Goal: Transaction & Acquisition: Purchase product/service

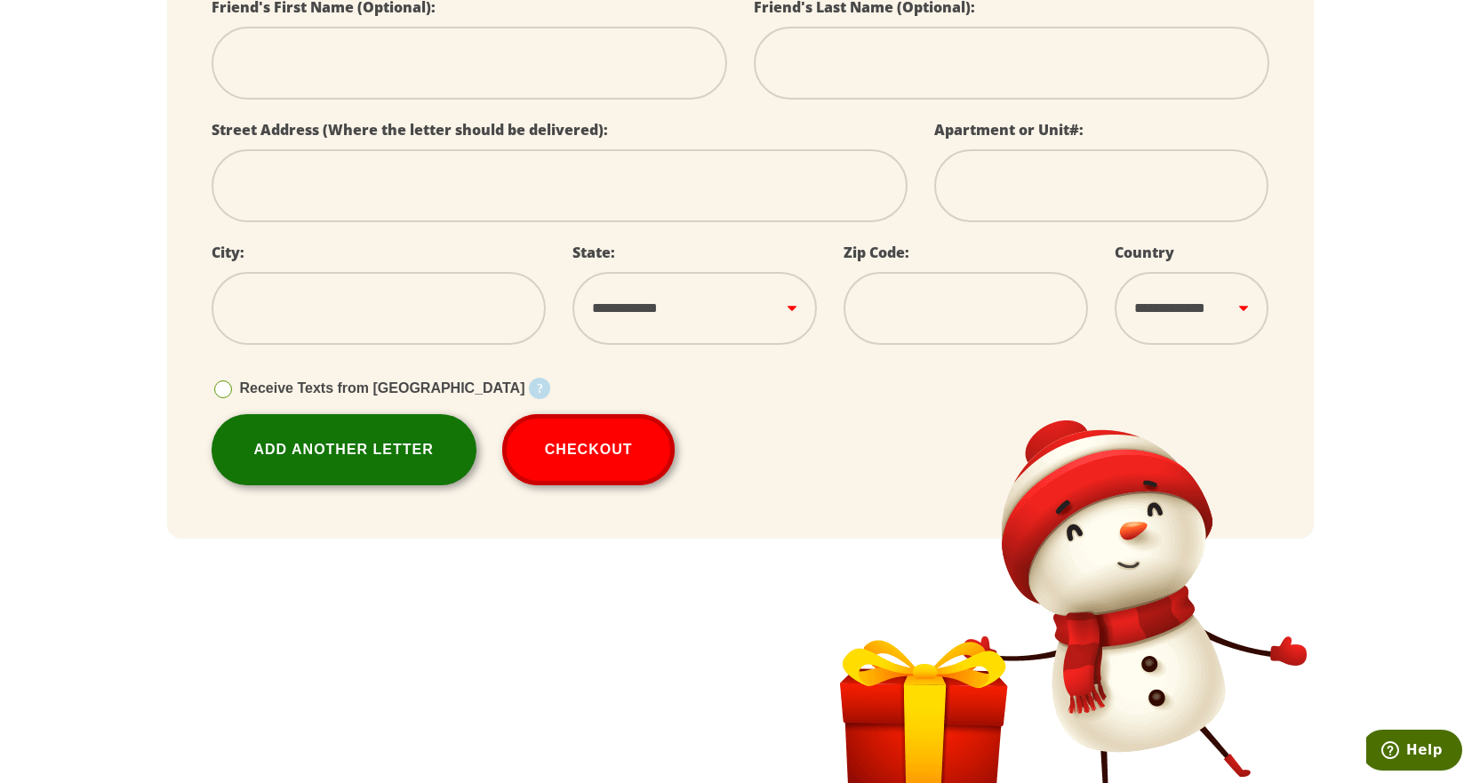
click at [410, 432] on link "Add Another Letter" at bounding box center [344, 449] width 265 height 71
select select
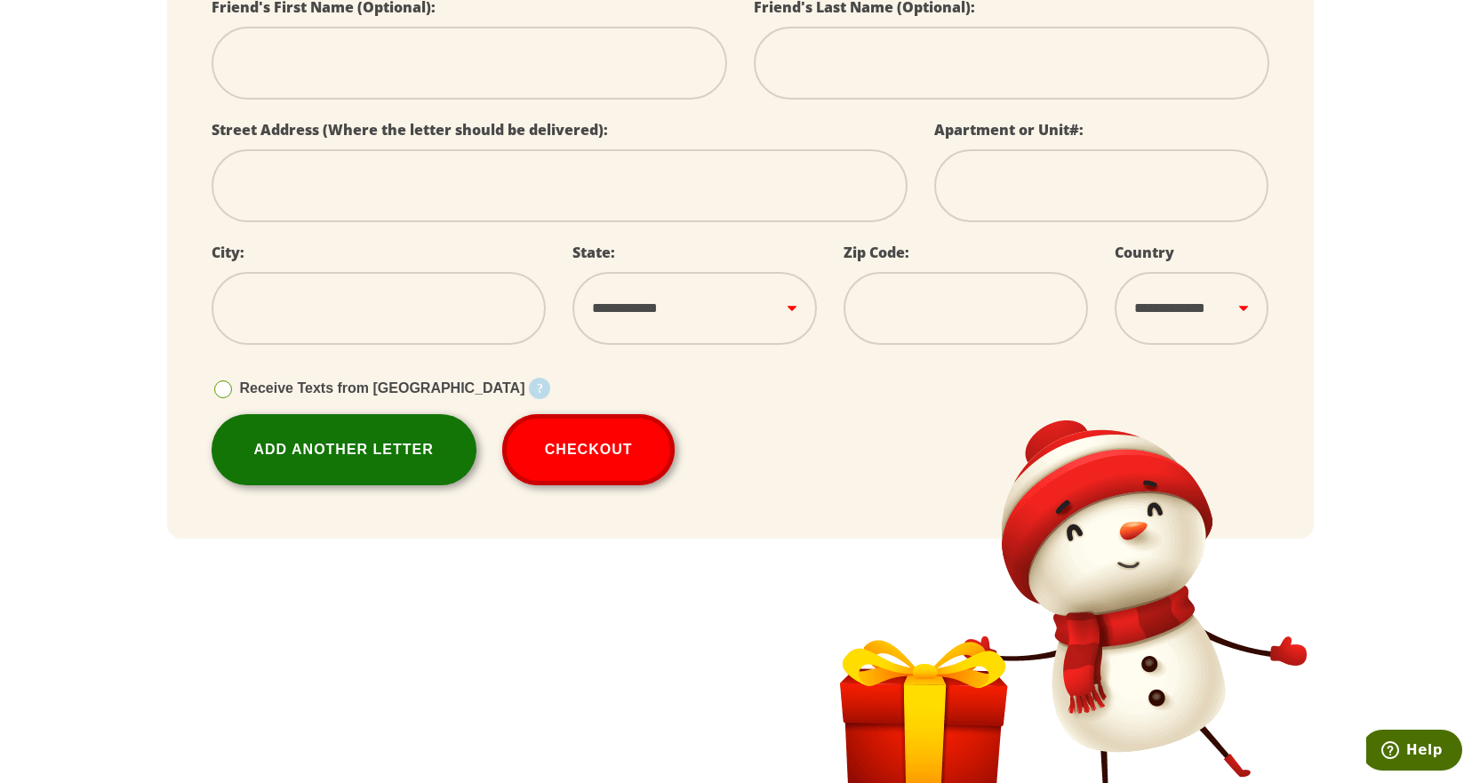
scroll to position [667, 0]
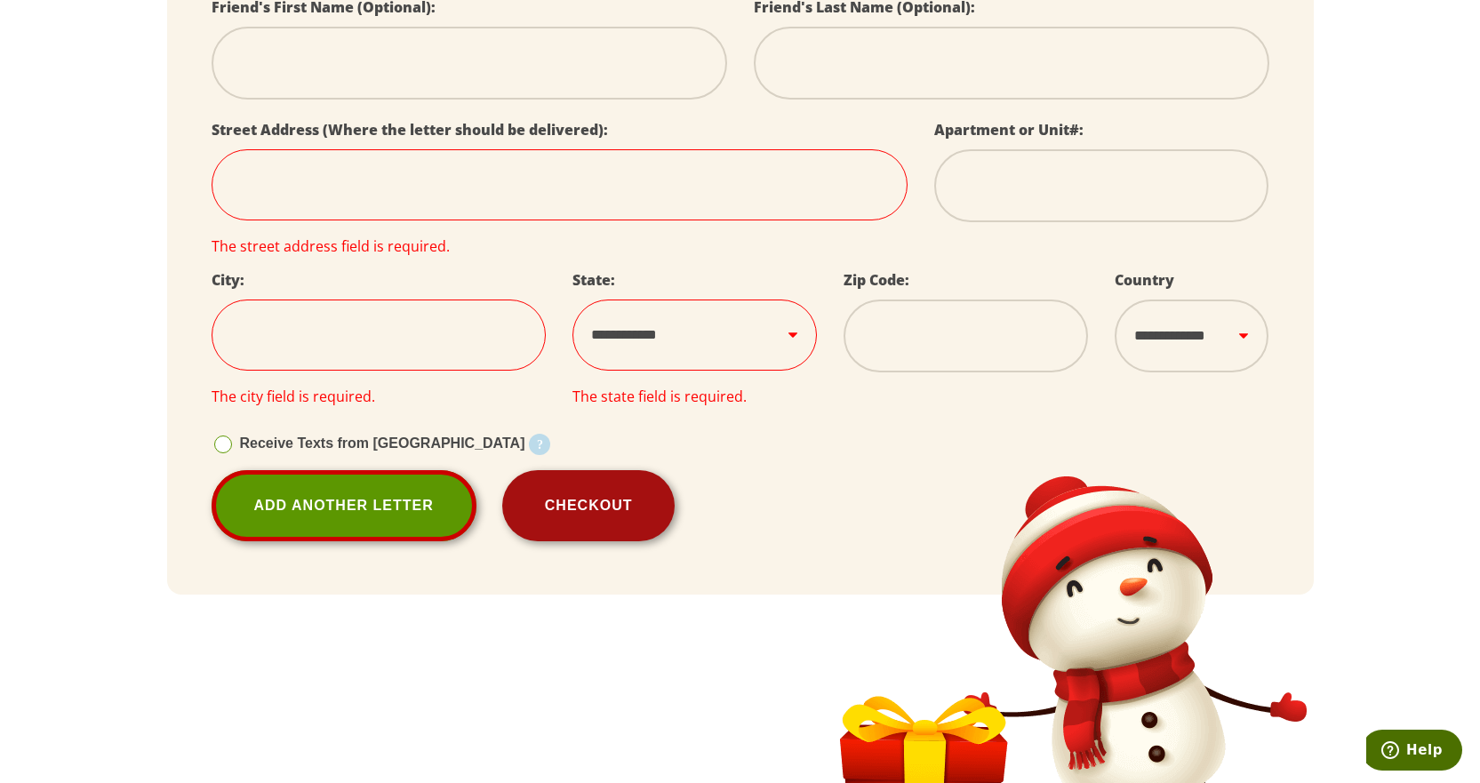
click at [646, 516] on button "Checkout" at bounding box center [588, 505] width 173 height 71
select select
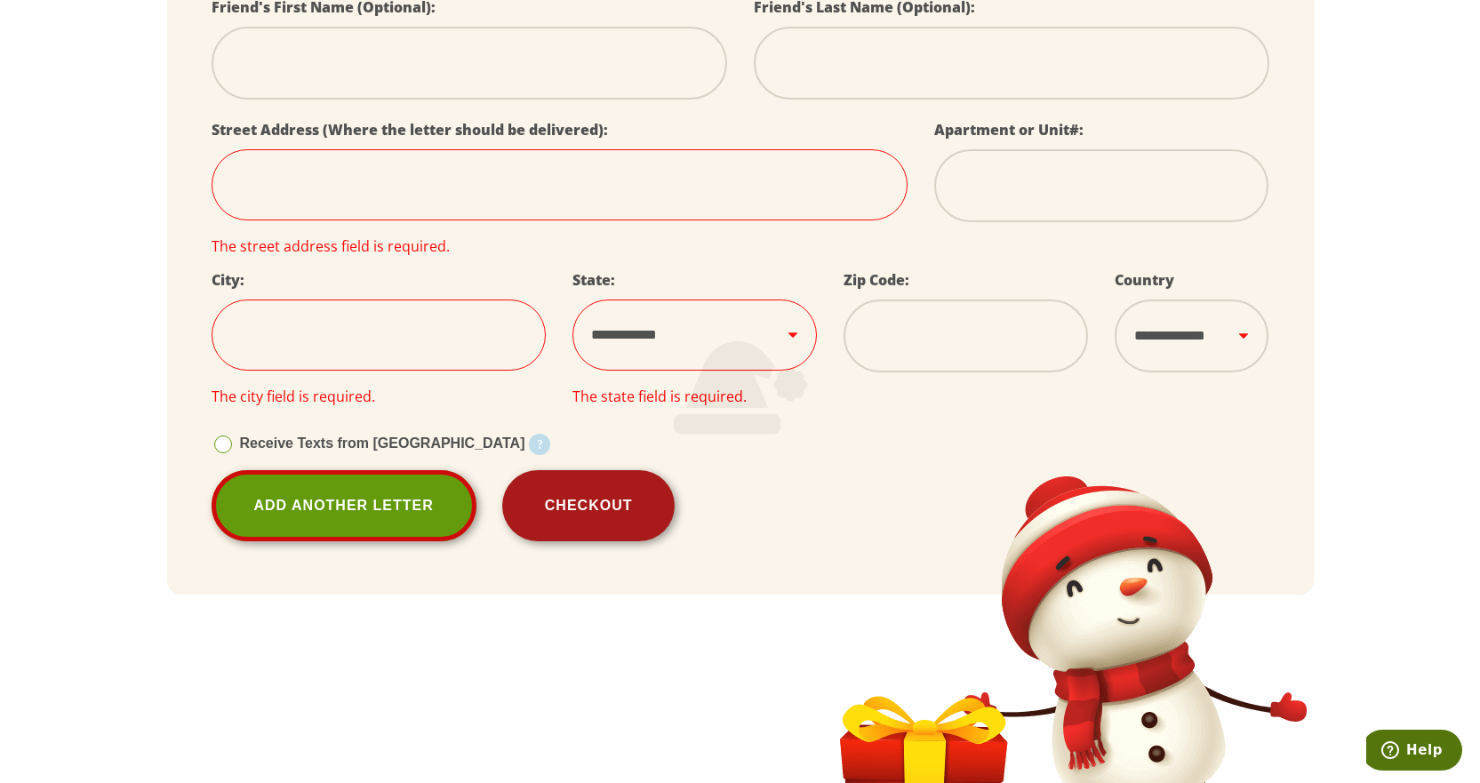
select select
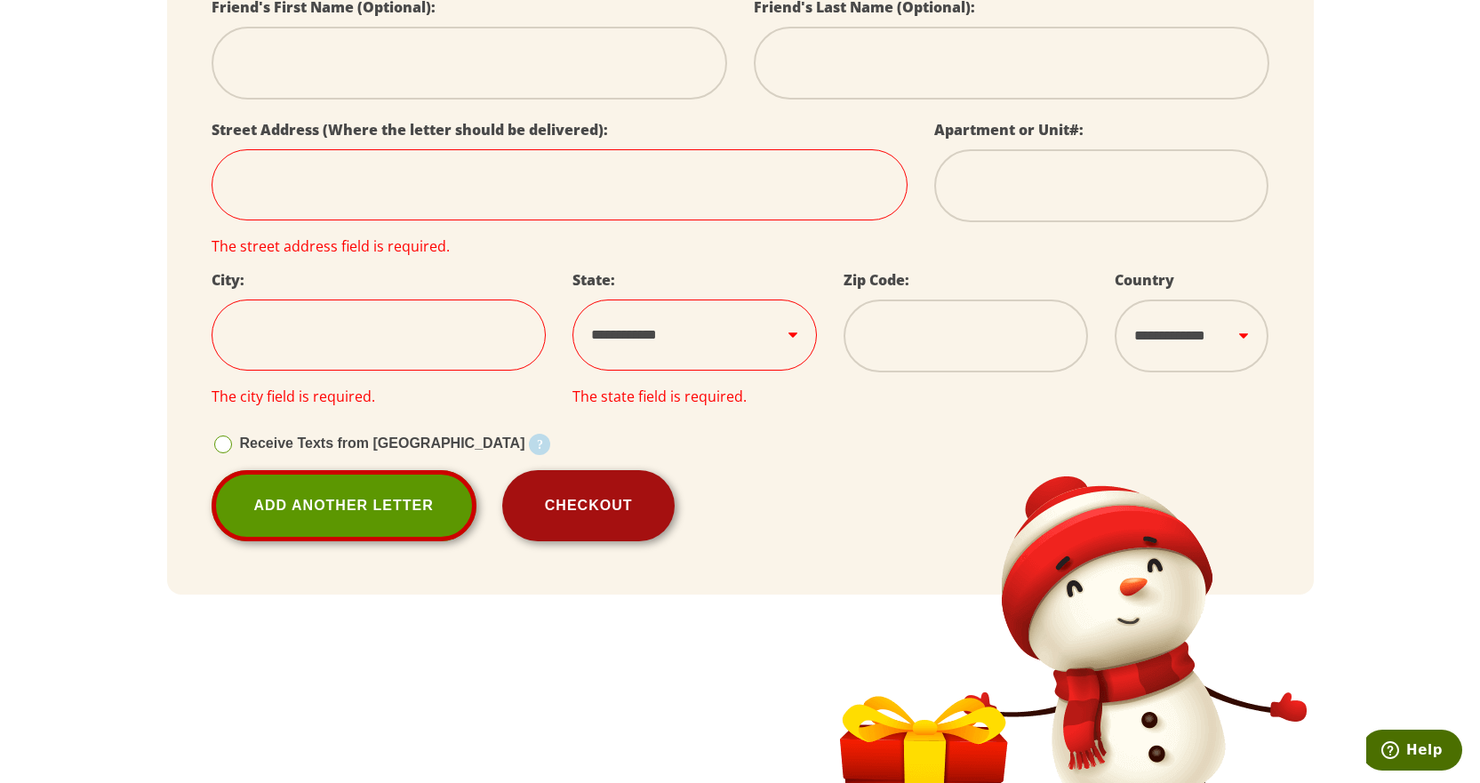
scroll to position [1108, 0]
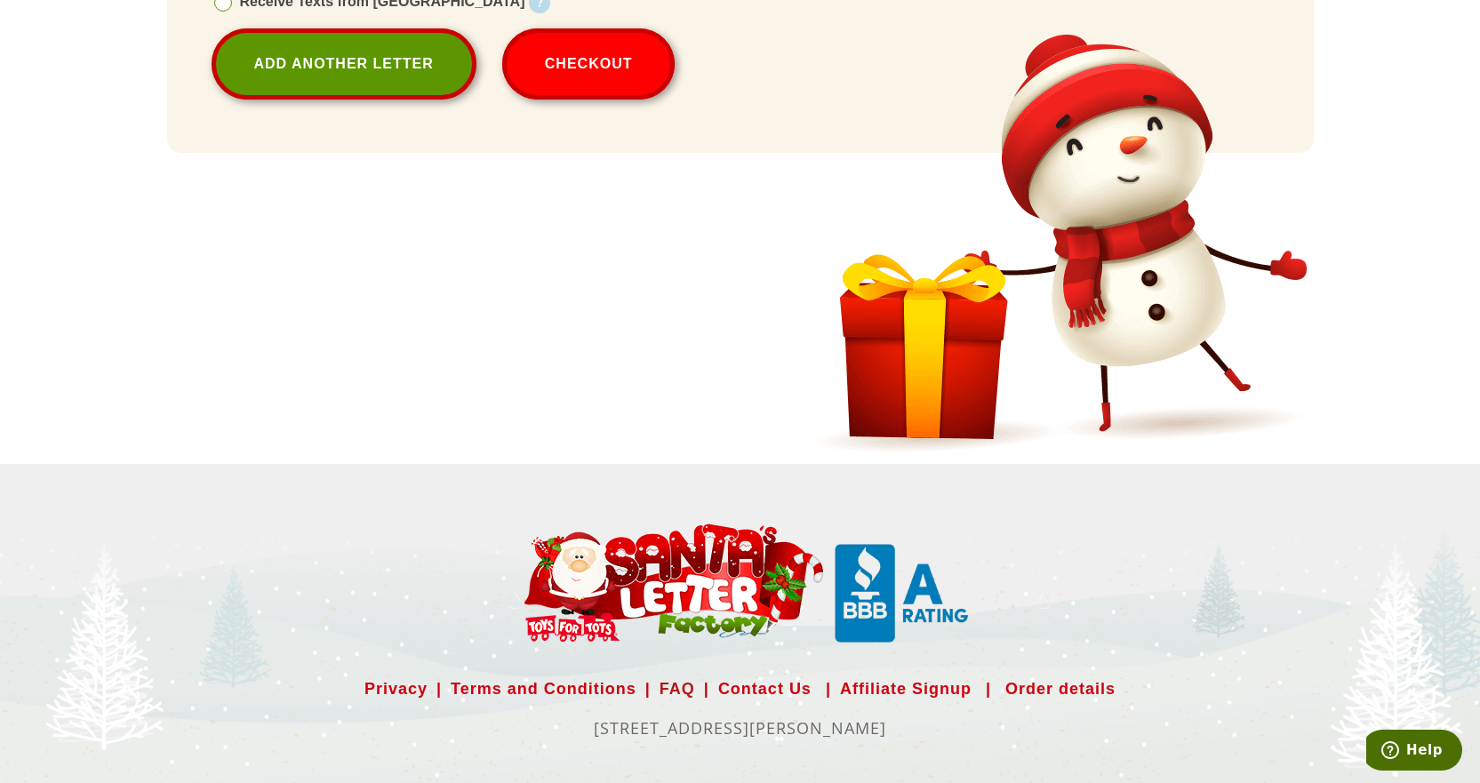
click at [680, 691] on link "FAQ" at bounding box center [677, 689] width 36 height 28
select select
